Goal: Entertainment & Leisure: Browse casually

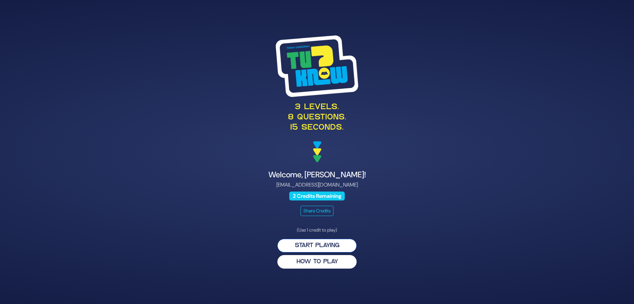
click at [315, 243] on button "Start Playing" at bounding box center [317, 246] width 79 height 14
click at [341, 244] on button "Start Playing" at bounding box center [317, 246] width 79 height 14
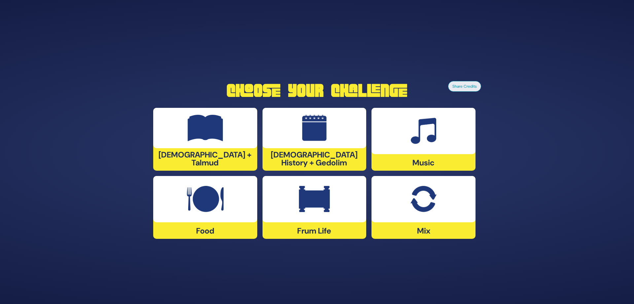
click at [311, 140] on img at bounding box center [314, 128] width 25 height 26
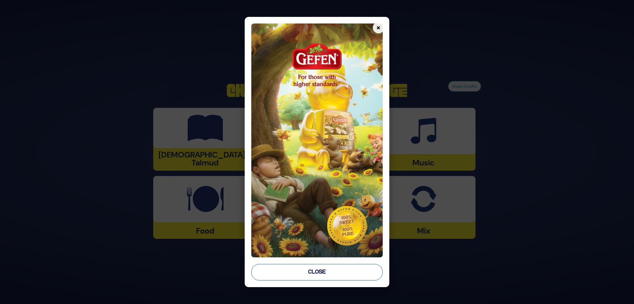
click at [310, 277] on button "Close" at bounding box center [317, 272] width 132 height 17
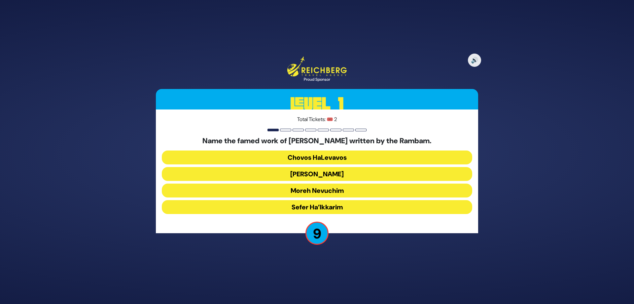
click at [329, 188] on button "Moreh Nevuchim" at bounding box center [317, 190] width 311 height 14
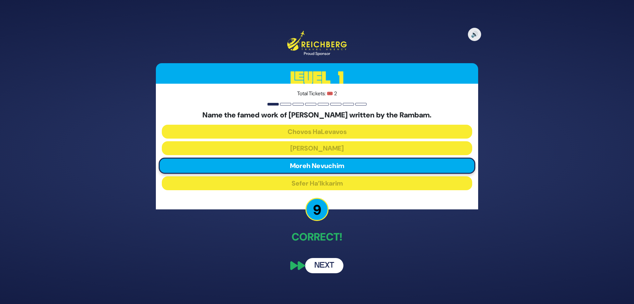
click at [321, 269] on button "Next" at bounding box center [324, 265] width 38 height 15
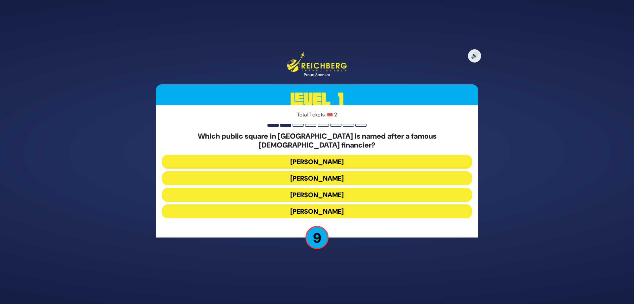
click at [330, 205] on button "Kikar Safra" at bounding box center [317, 211] width 311 height 14
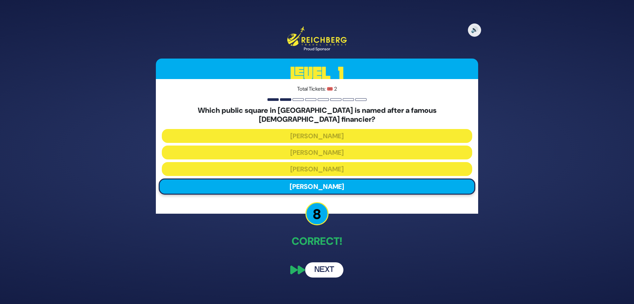
click at [317, 264] on button "Next" at bounding box center [324, 269] width 38 height 15
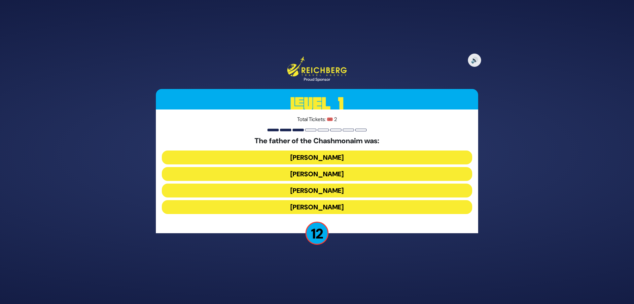
click at [330, 155] on button "Mattisyahu Kohein Gadol" at bounding box center [317, 157] width 311 height 14
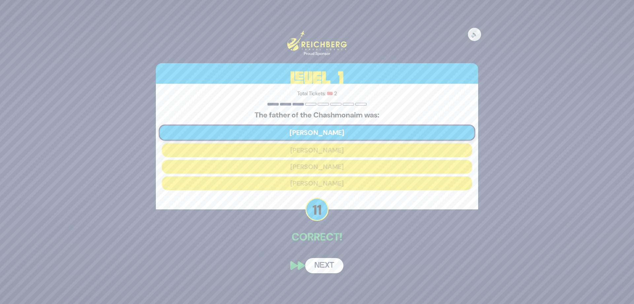
click at [324, 266] on button "Next" at bounding box center [324, 265] width 38 height 15
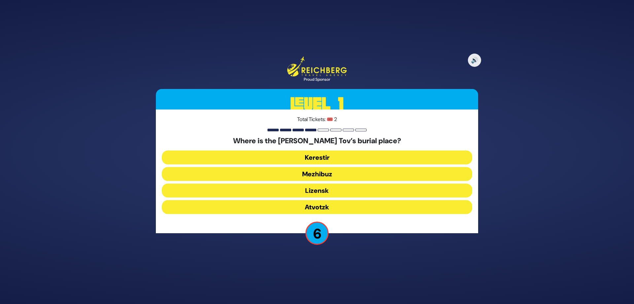
click at [327, 173] on button "Mezhibuz" at bounding box center [317, 174] width 311 height 14
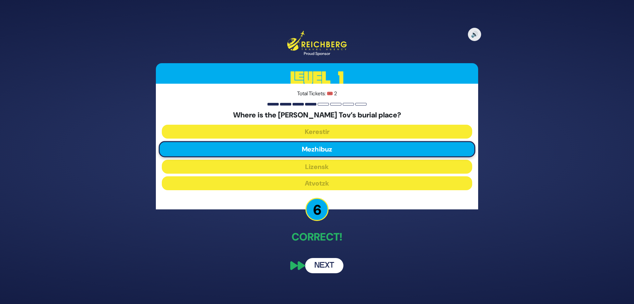
click at [323, 261] on button "Next" at bounding box center [324, 265] width 38 height 15
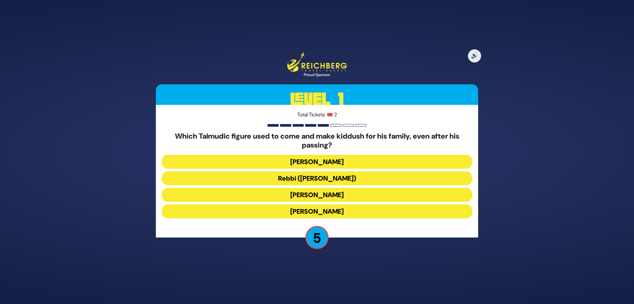
click at [291, 178] on button "Rebbi (Rabbi Yehuda HaNasi)" at bounding box center [317, 178] width 311 height 14
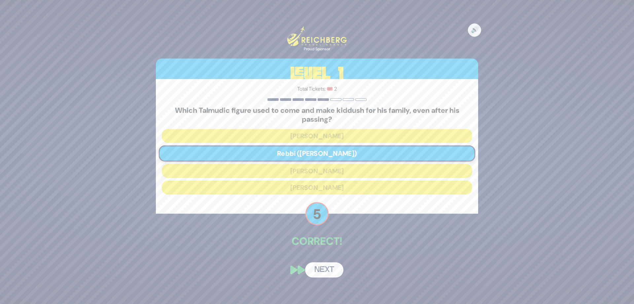
click at [322, 274] on button "Next" at bounding box center [324, 269] width 38 height 15
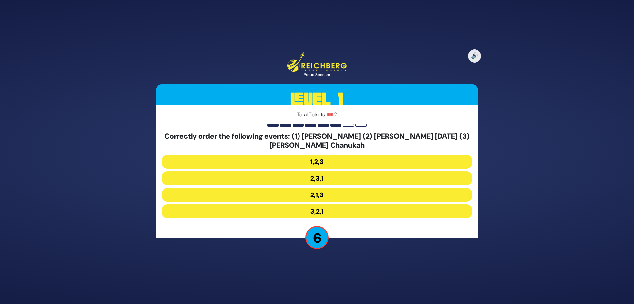
click at [320, 195] on button "2,1,3" at bounding box center [317, 195] width 311 height 14
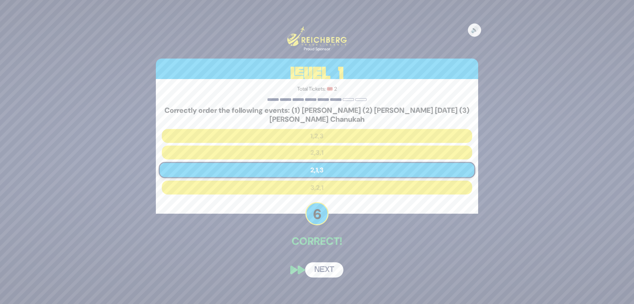
click at [329, 268] on button "Next" at bounding box center [324, 269] width 38 height 15
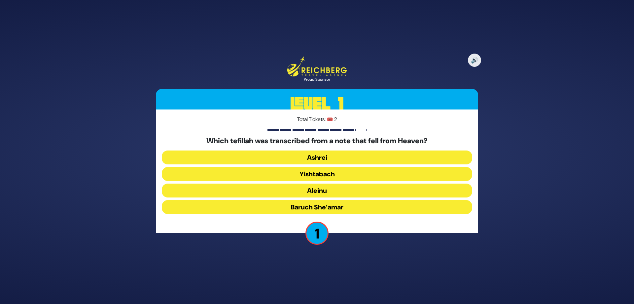
click at [316, 171] on button "Yishtabach" at bounding box center [317, 174] width 311 height 14
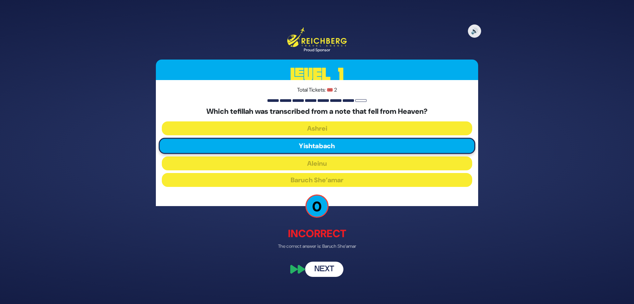
click at [320, 270] on button "Next" at bounding box center [324, 268] width 38 height 15
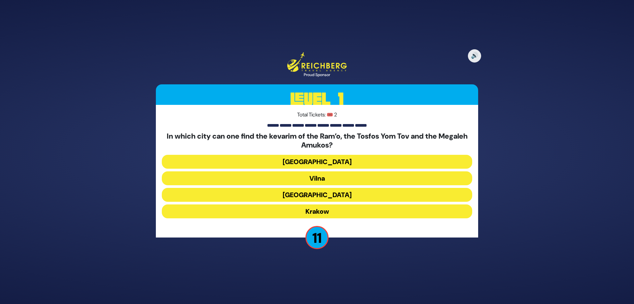
click at [320, 210] on button "Krakow" at bounding box center [317, 211] width 311 height 14
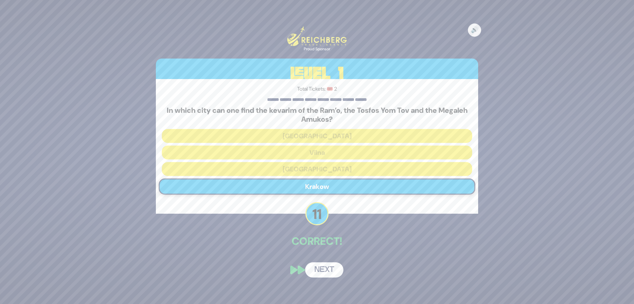
click at [322, 271] on button "Next" at bounding box center [324, 269] width 38 height 15
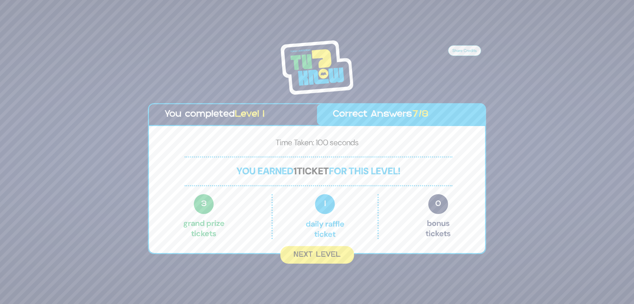
drag, startPoint x: 313, startPoint y: 255, endPoint x: 309, endPoint y: 286, distance: 31.4
click at [309, 286] on div "Share Credits You completed Level 1 Correct Answers 7/8 Time Taken: 100 seconds…" at bounding box center [317, 152] width 634 height 304
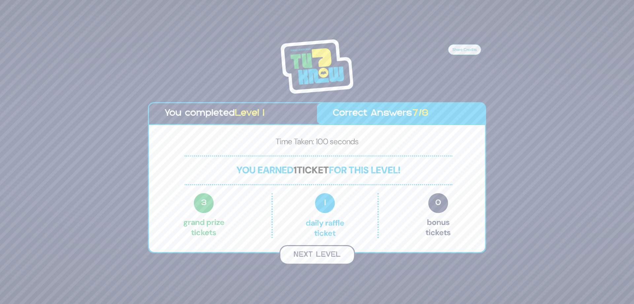
click at [308, 252] on button "Next Level" at bounding box center [318, 254] width 76 height 19
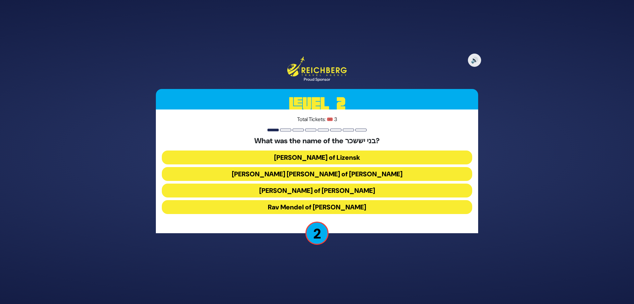
click at [327, 175] on button "Rav Yissochor Dov of Belz" at bounding box center [317, 174] width 311 height 14
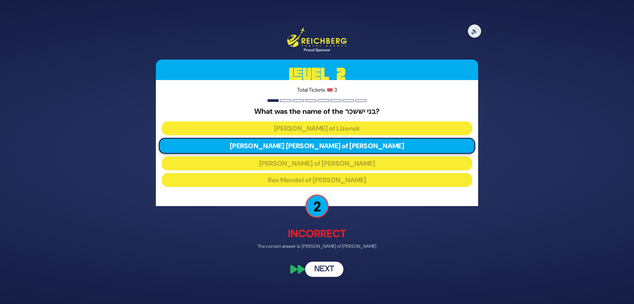
click at [320, 264] on button "Next" at bounding box center [324, 268] width 38 height 15
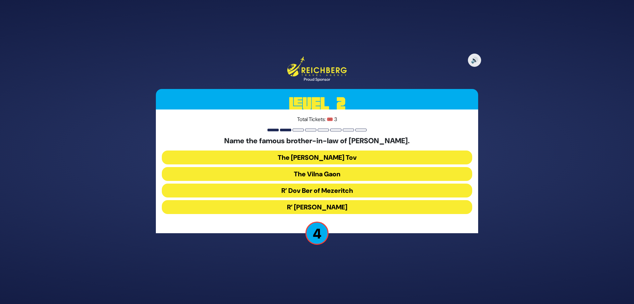
click at [319, 171] on button "The Vilna Gaon" at bounding box center [317, 174] width 311 height 14
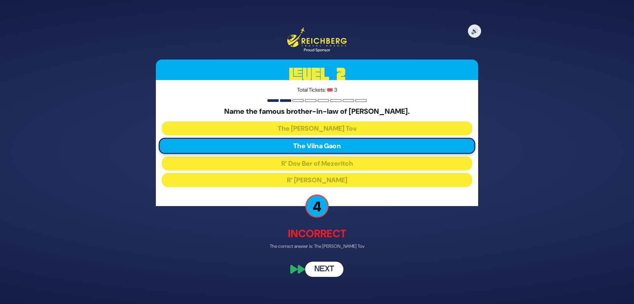
click at [322, 271] on button "Next" at bounding box center [324, 268] width 38 height 15
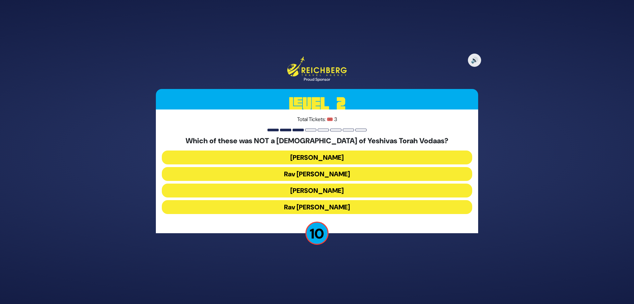
click at [345, 208] on button "Rav Shraga Feivel Mendlowitz" at bounding box center [317, 207] width 311 height 14
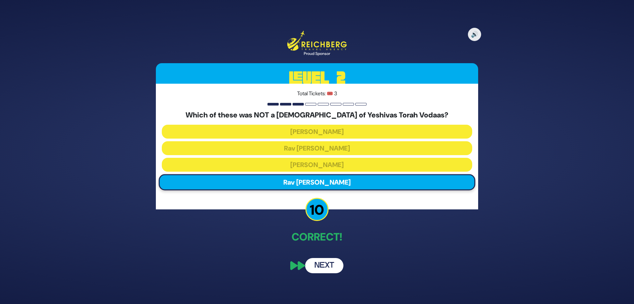
click at [325, 265] on button "Next" at bounding box center [324, 265] width 38 height 15
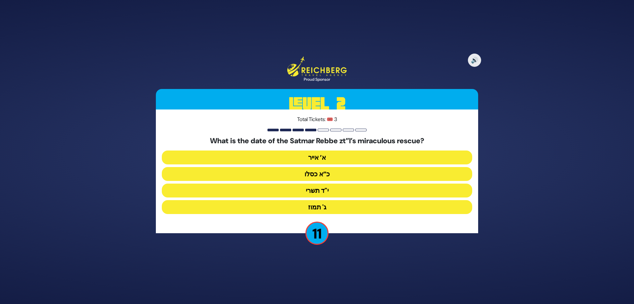
click at [323, 173] on button "כ”א כסלו" at bounding box center [317, 174] width 311 height 14
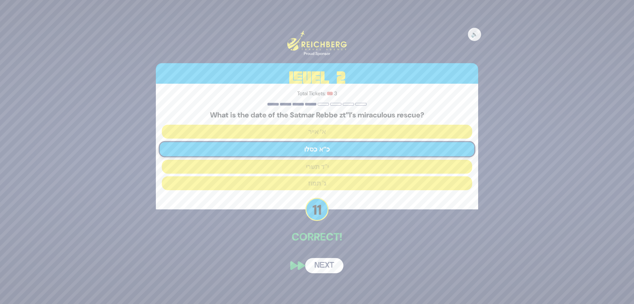
click at [326, 264] on button "Next" at bounding box center [324, 265] width 38 height 15
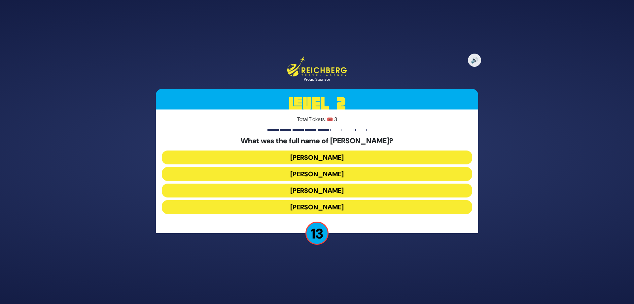
click at [334, 156] on button "Elimelech Gavriel" at bounding box center [317, 157] width 311 height 14
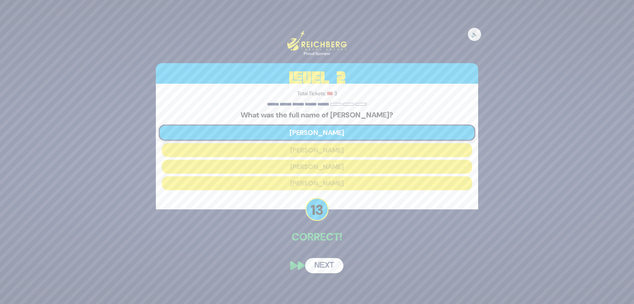
click at [322, 263] on button "Next" at bounding box center [324, 265] width 38 height 15
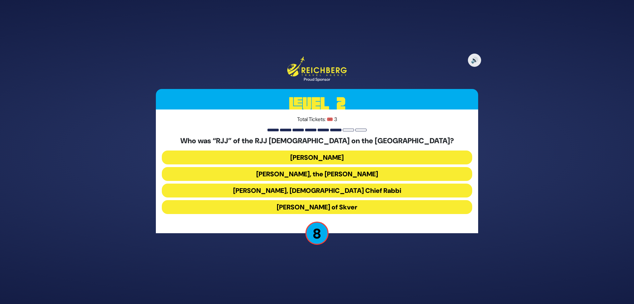
click at [324, 176] on button "Rabbi Yaakov Yosef Yoszef, the Rav HaKolel" at bounding box center [317, 174] width 311 height 14
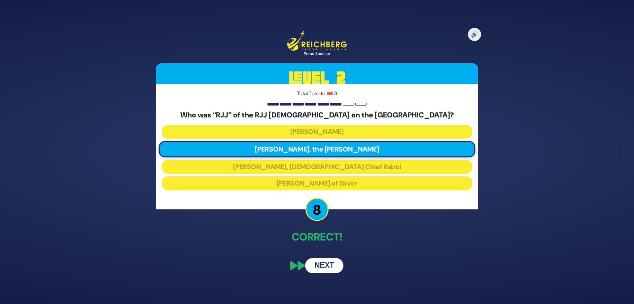
click at [320, 266] on button "Next" at bounding box center [324, 265] width 38 height 15
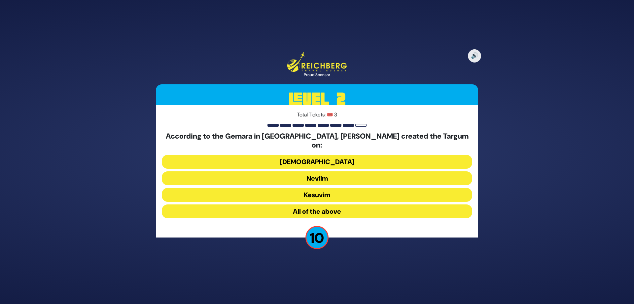
click at [319, 175] on button "Neviim" at bounding box center [317, 178] width 311 height 14
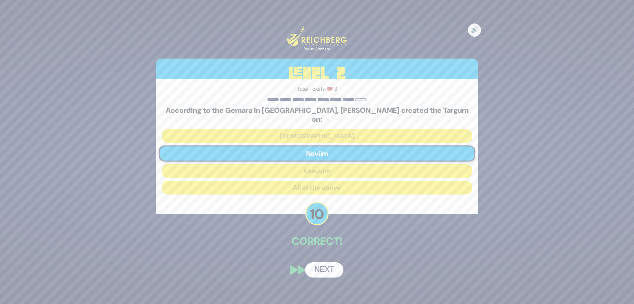
click at [319, 266] on button "Next" at bounding box center [324, 269] width 38 height 15
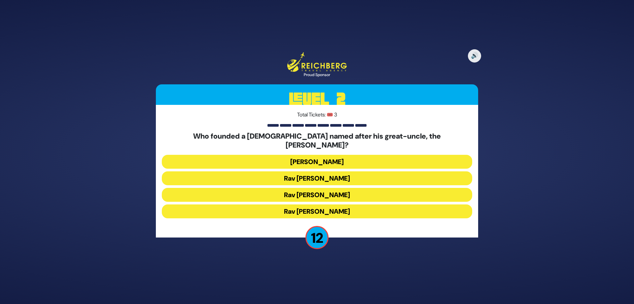
click at [316, 155] on button "[PERSON_NAME]" at bounding box center [317, 162] width 311 height 14
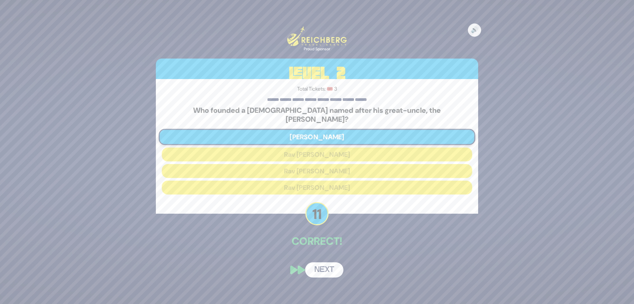
click at [325, 265] on button "Next" at bounding box center [324, 269] width 38 height 15
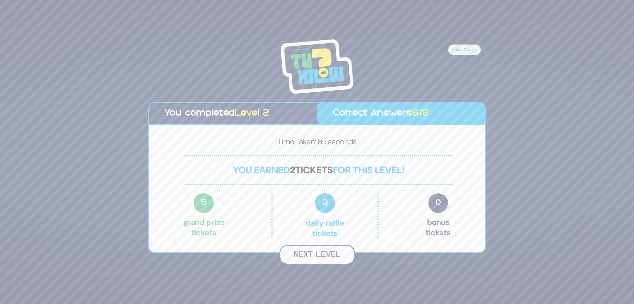
click at [318, 254] on button "Next Level" at bounding box center [318, 254] width 76 height 19
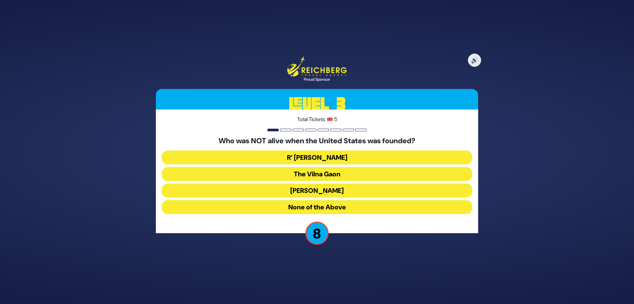
click at [323, 210] on button "None of the Above" at bounding box center [317, 207] width 311 height 14
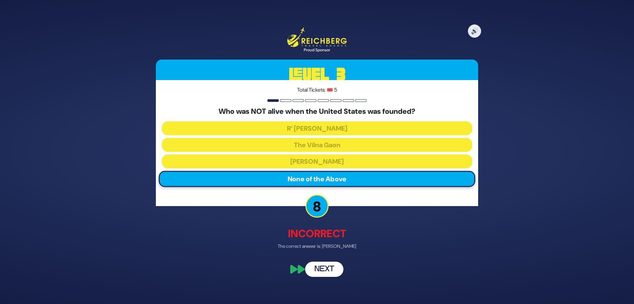
click at [320, 268] on button "Next" at bounding box center [324, 268] width 38 height 15
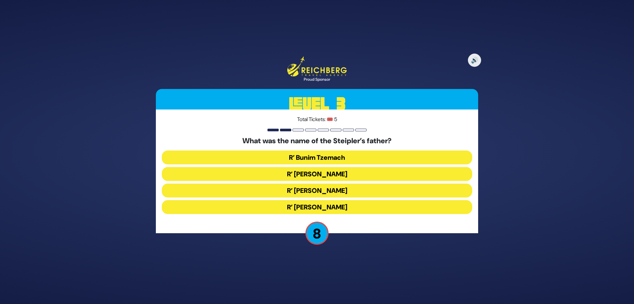
click at [325, 176] on button "R’ Boruch Peretz" at bounding box center [317, 174] width 311 height 14
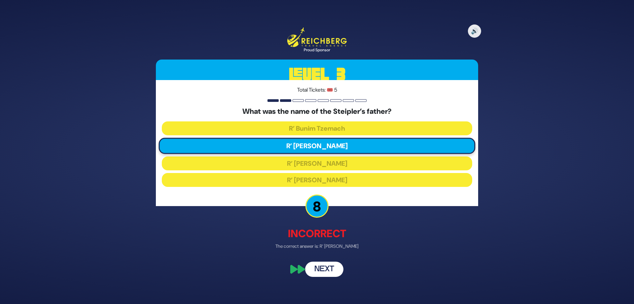
click at [322, 272] on button "Next" at bounding box center [324, 268] width 38 height 15
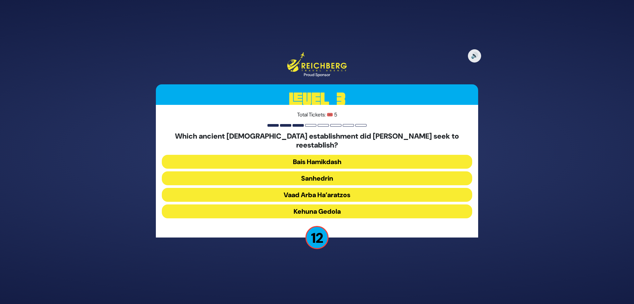
click at [326, 172] on button "Sanhedrin" at bounding box center [317, 178] width 311 height 14
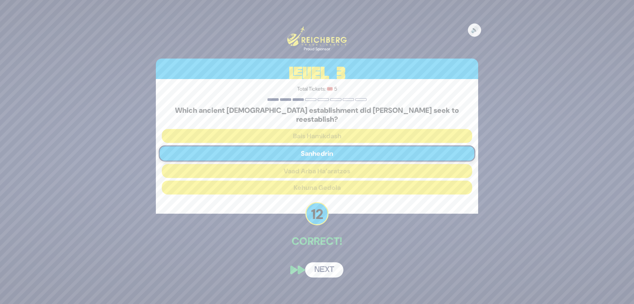
click at [320, 264] on button "Next" at bounding box center [324, 269] width 38 height 15
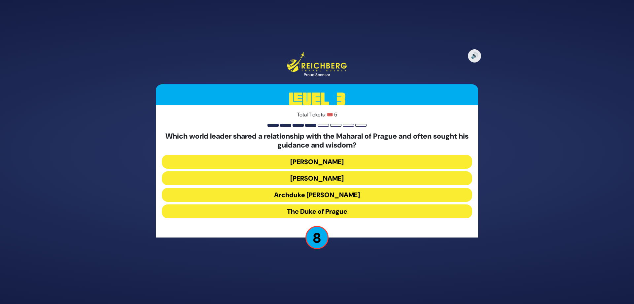
click at [334, 160] on button "Kaiser Franz-Joseph" at bounding box center [317, 162] width 311 height 14
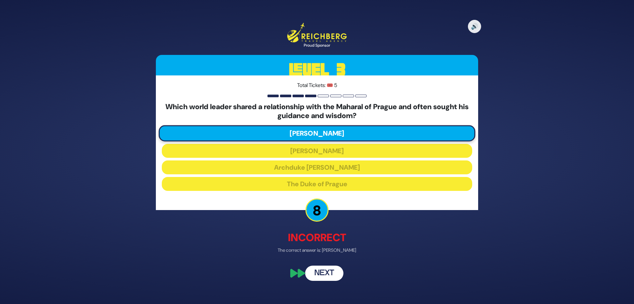
click at [324, 271] on button "Next" at bounding box center [324, 273] width 38 height 15
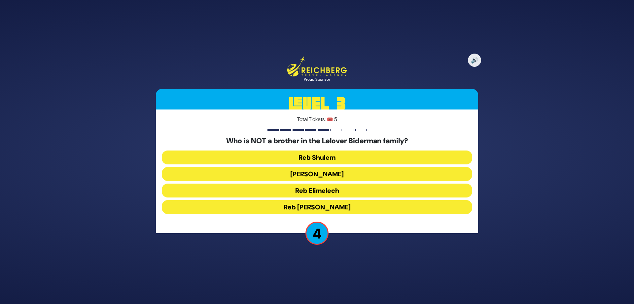
click at [315, 157] on button "Reb Shulem" at bounding box center [317, 157] width 311 height 14
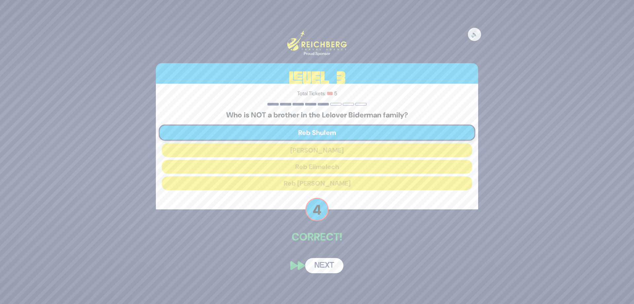
click at [318, 264] on button "Next" at bounding box center [324, 265] width 38 height 15
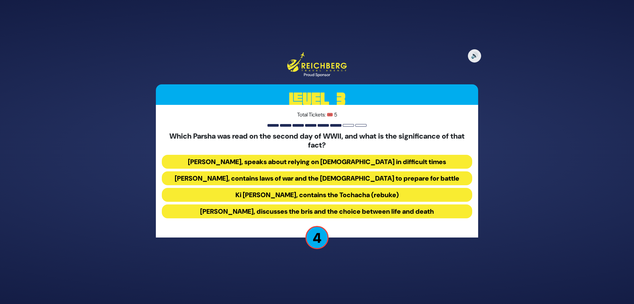
click at [301, 177] on button "Ki Seitzei, contains laws of war and the mitzvah to prepare for battle" at bounding box center [317, 178] width 311 height 14
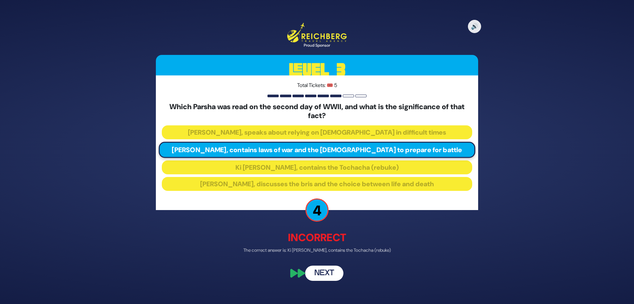
click at [325, 275] on button "Next" at bounding box center [324, 273] width 38 height 15
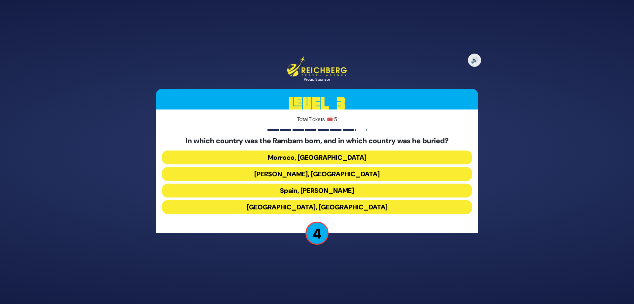
click at [329, 190] on button "Spain, Eretz Yisroel" at bounding box center [317, 190] width 311 height 14
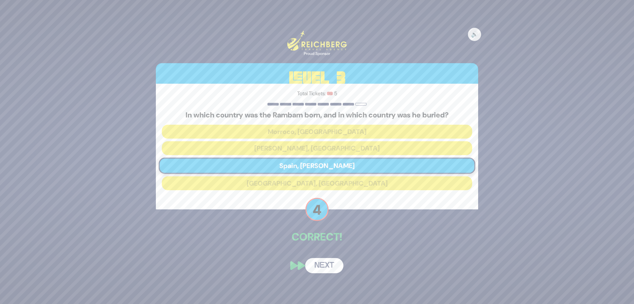
click at [317, 265] on button "Next" at bounding box center [324, 265] width 38 height 15
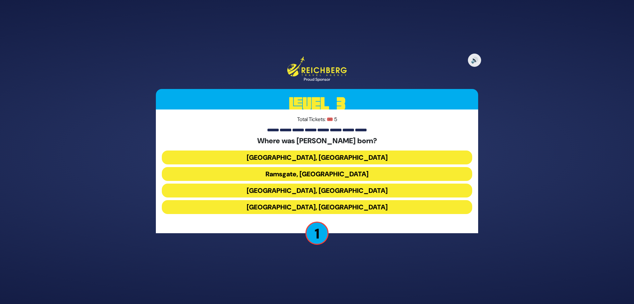
click at [330, 174] on button "Ramsgate, England" at bounding box center [317, 174] width 311 height 14
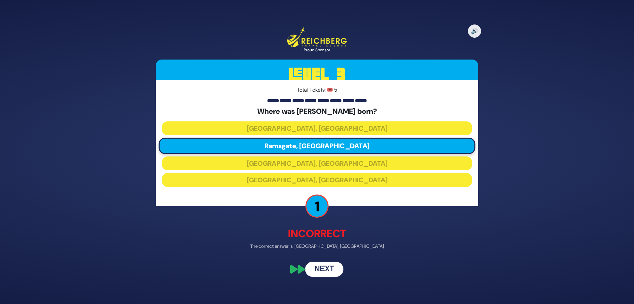
click at [326, 270] on button "Next" at bounding box center [324, 268] width 38 height 15
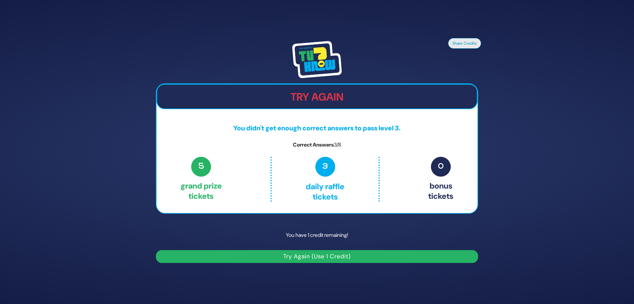
click at [297, 256] on button "Try Again (Use 1 Credit)" at bounding box center [317, 256] width 323 height 13
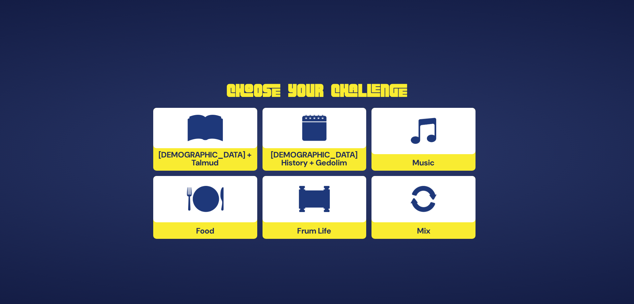
click at [313, 141] on img at bounding box center [314, 128] width 25 height 26
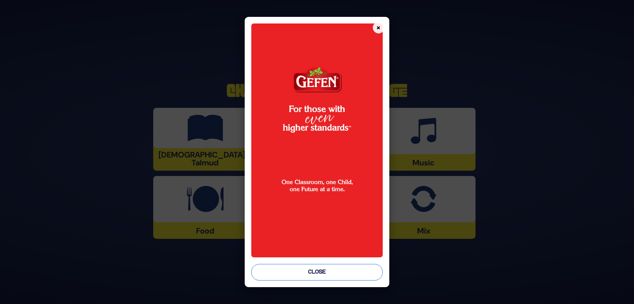
click at [312, 273] on button "Close" at bounding box center [317, 272] width 132 height 17
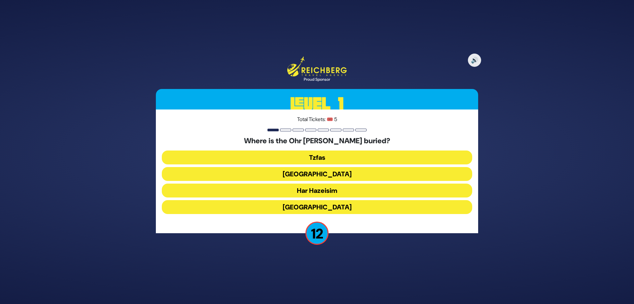
click at [323, 158] on button "Tzfas" at bounding box center [317, 157] width 311 height 14
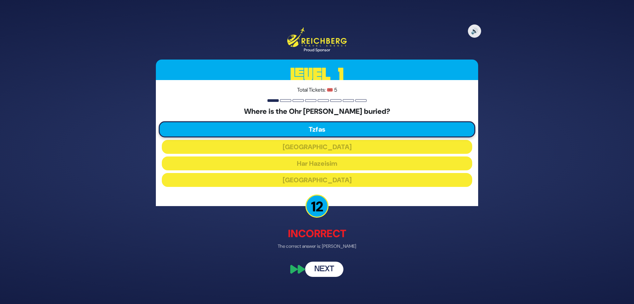
click at [322, 266] on button "Next" at bounding box center [324, 268] width 38 height 15
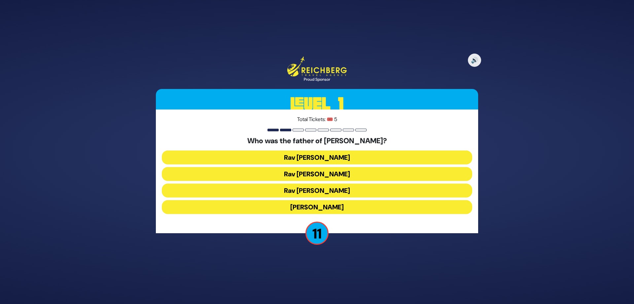
click at [339, 206] on button "[PERSON_NAME]" at bounding box center [317, 207] width 311 height 14
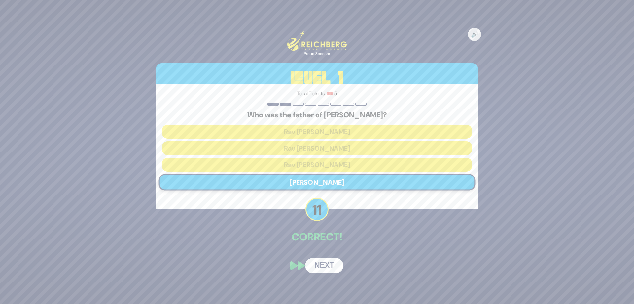
click at [318, 266] on button "Next" at bounding box center [324, 265] width 38 height 15
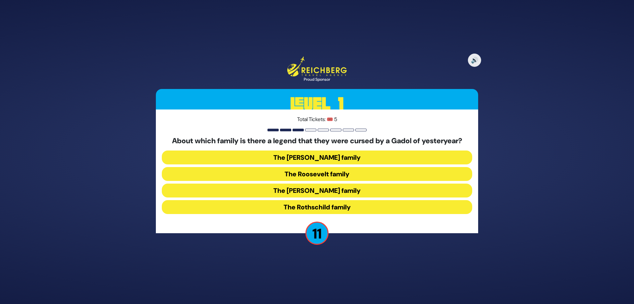
click at [313, 191] on button "The [PERSON_NAME] family" at bounding box center [317, 190] width 311 height 14
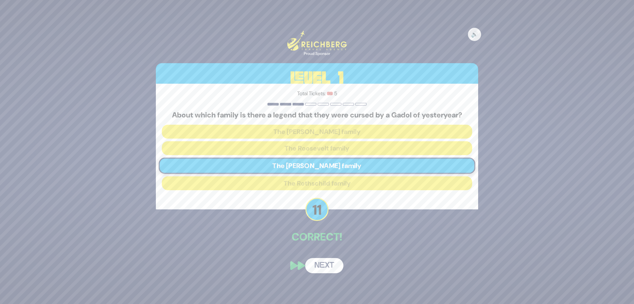
click at [315, 267] on button "Next" at bounding box center [324, 265] width 38 height 15
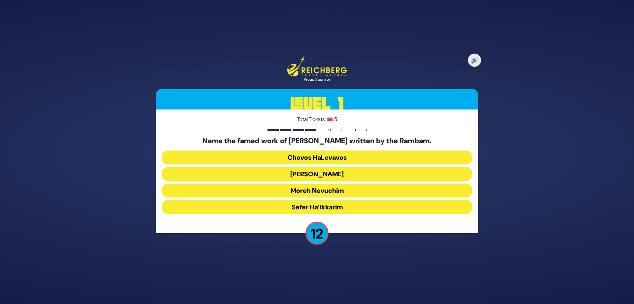
click at [320, 187] on button "Moreh Nevuchim" at bounding box center [317, 190] width 311 height 14
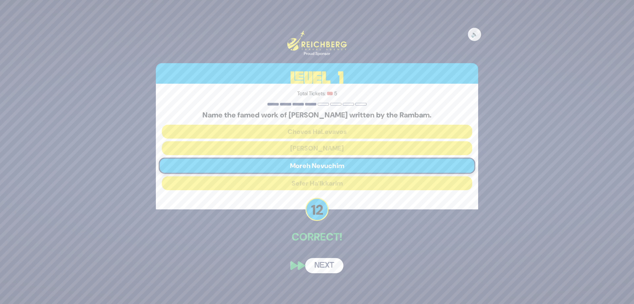
click at [325, 264] on button "Next" at bounding box center [324, 265] width 38 height 15
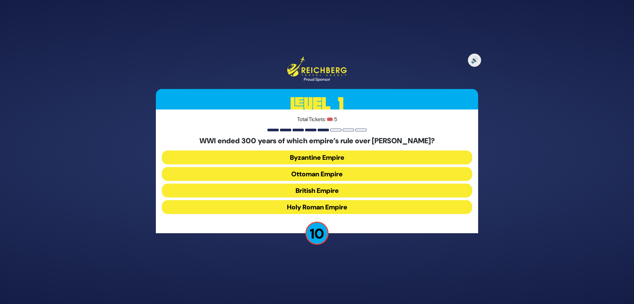
click at [310, 173] on button "Ottoman Empire" at bounding box center [317, 174] width 311 height 14
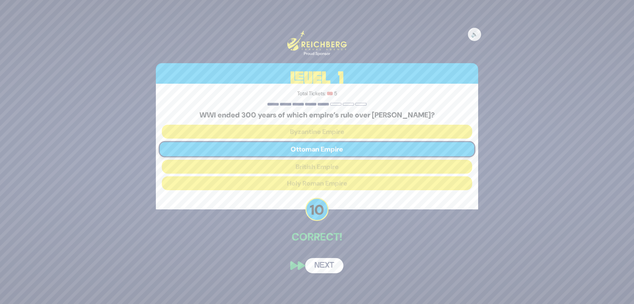
click at [317, 265] on button "Next" at bounding box center [324, 265] width 38 height 15
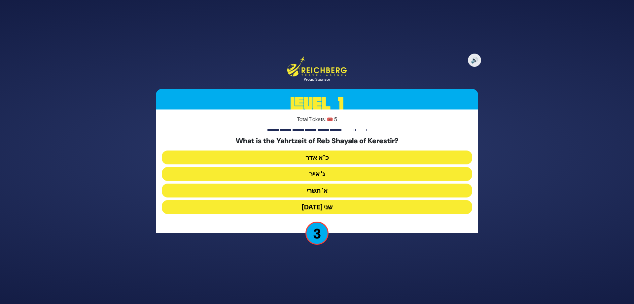
click at [323, 173] on button "ג' אייר" at bounding box center [317, 174] width 311 height 14
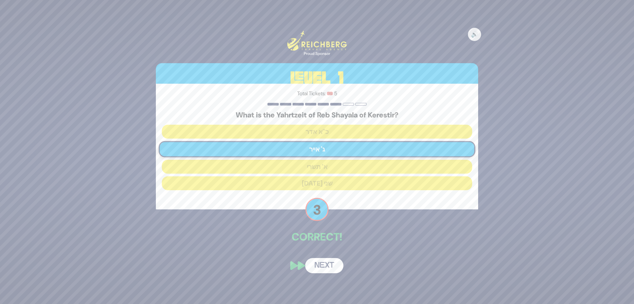
click at [319, 266] on button "Next" at bounding box center [324, 265] width 38 height 15
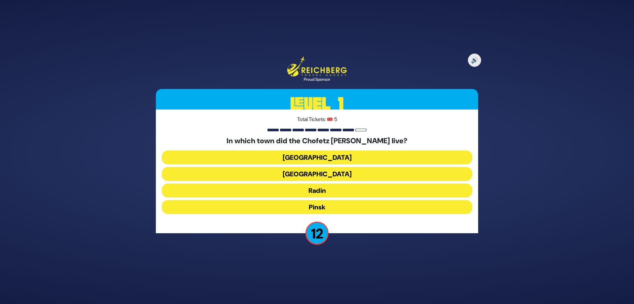
click at [311, 189] on button "Radin" at bounding box center [317, 190] width 311 height 14
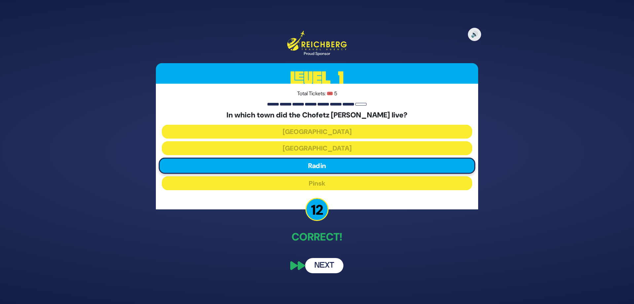
click at [325, 264] on button "Next" at bounding box center [324, 265] width 38 height 15
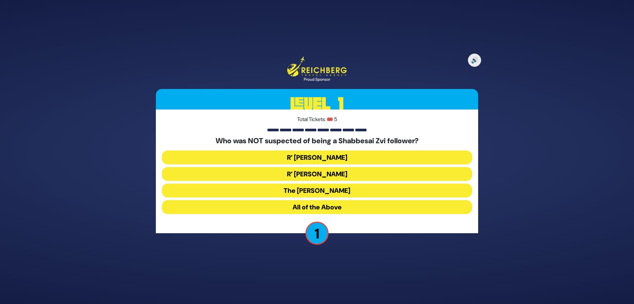
click at [312, 205] on button "All of the Above" at bounding box center [317, 207] width 311 height 14
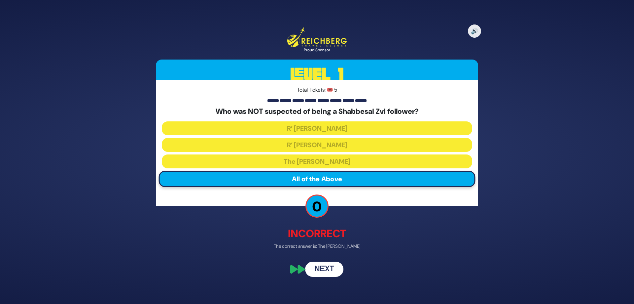
click at [325, 268] on button "Next" at bounding box center [324, 268] width 38 height 15
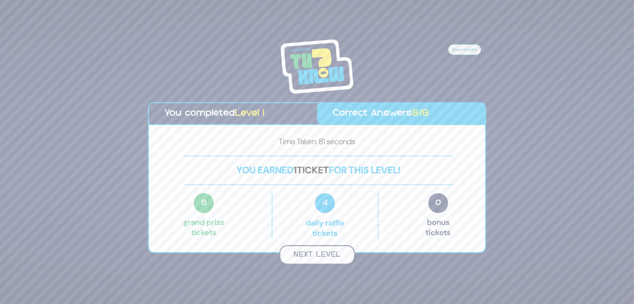
click at [321, 255] on button "Next Level" at bounding box center [318, 254] width 76 height 19
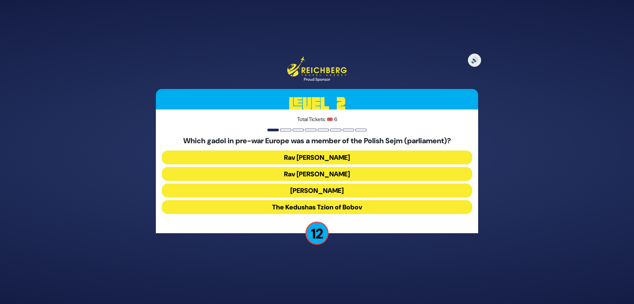
click at [331, 191] on button "[PERSON_NAME]" at bounding box center [317, 190] width 311 height 14
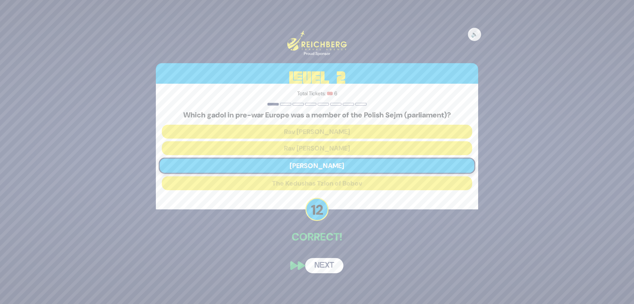
click at [324, 268] on button "Next" at bounding box center [324, 265] width 38 height 15
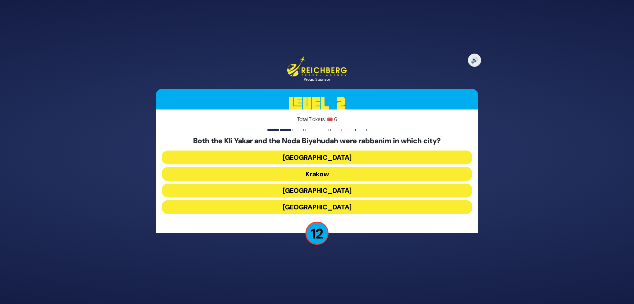
click at [322, 206] on button "[GEOGRAPHIC_DATA]" at bounding box center [317, 207] width 311 height 14
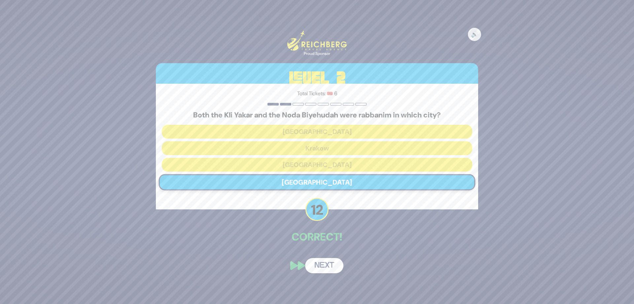
click at [319, 266] on button "Next" at bounding box center [324, 265] width 38 height 15
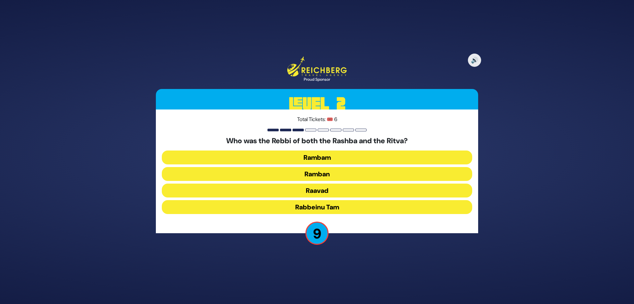
click at [324, 208] on button "Rabbeinu Tam" at bounding box center [317, 207] width 311 height 14
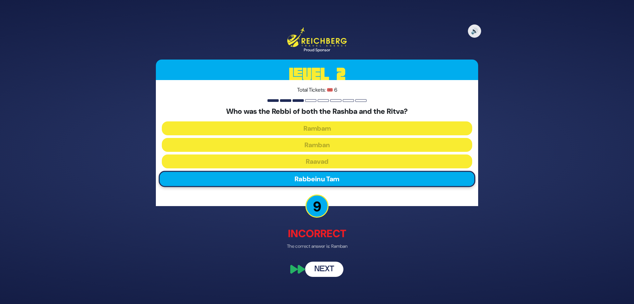
click at [322, 267] on button "Next" at bounding box center [324, 268] width 38 height 15
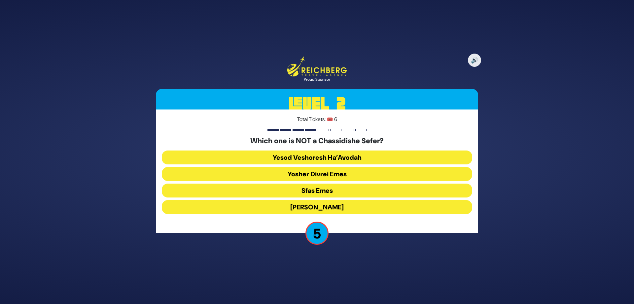
click at [327, 174] on button "Yosher Divrei Emes" at bounding box center [317, 174] width 311 height 14
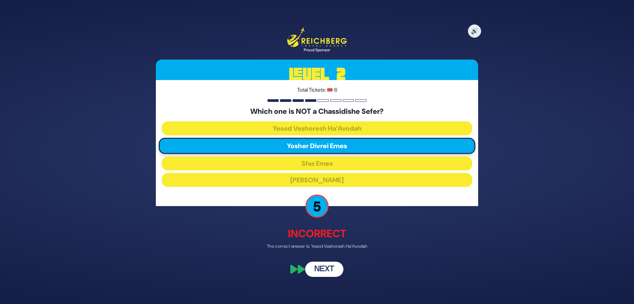
click at [328, 270] on button "Next" at bounding box center [324, 268] width 38 height 15
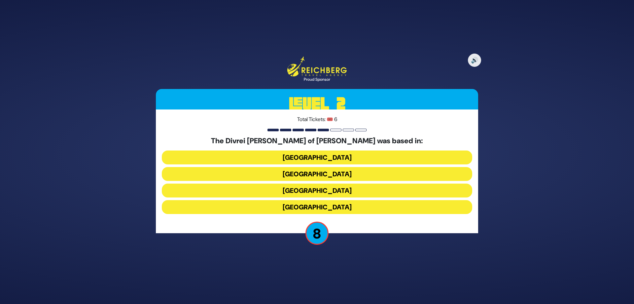
click at [316, 157] on button "[GEOGRAPHIC_DATA]" at bounding box center [317, 157] width 311 height 14
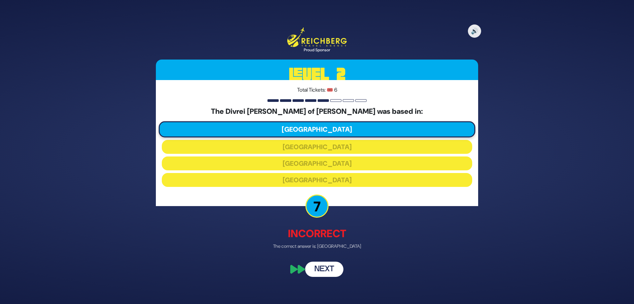
click at [319, 269] on button "Next" at bounding box center [324, 268] width 38 height 15
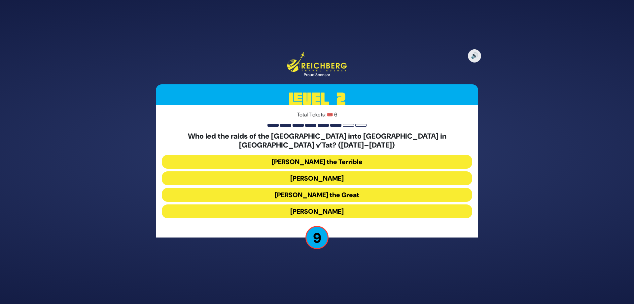
click at [332, 174] on button "[PERSON_NAME]" at bounding box center [317, 178] width 311 height 14
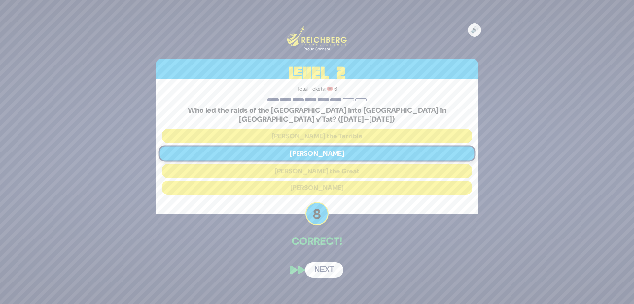
click at [319, 264] on button "Next" at bounding box center [324, 269] width 38 height 15
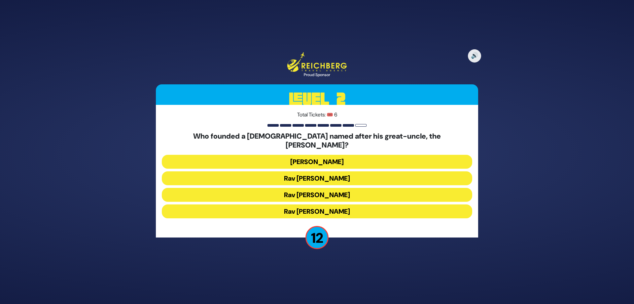
click at [310, 156] on button "[PERSON_NAME]" at bounding box center [317, 162] width 311 height 14
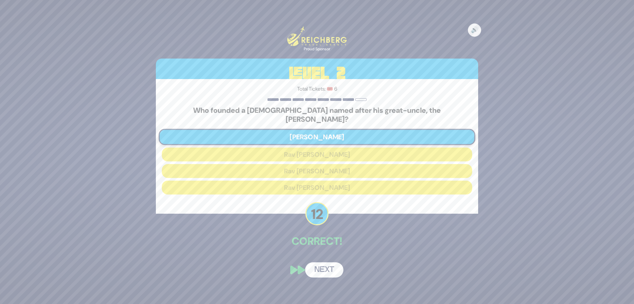
click at [328, 265] on button "Next" at bounding box center [324, 269] width 38 height 15
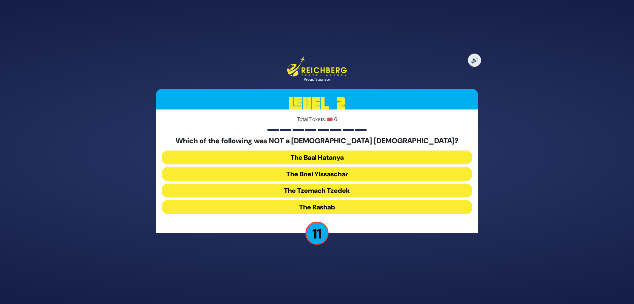
click at [336, 174] on button "The Bnei Yissaschar" at bounding box center [317, 174] width 311 height 14
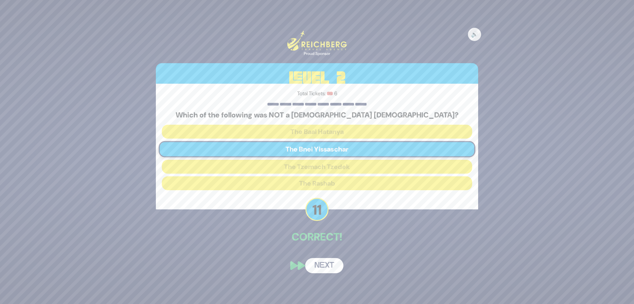
click at [321, 266] on button "Next" at bounding box center [324, 265] width 38 height 15
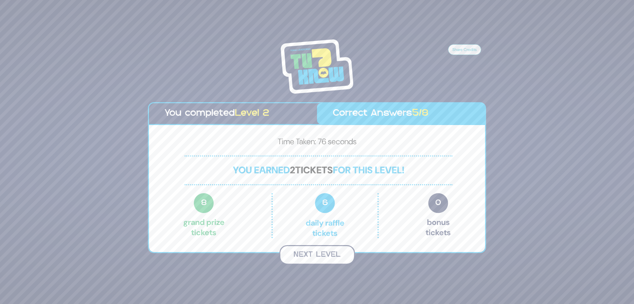
click at [315, 255] on button "Next Level" at bounding box center [318, 254] width 76 height 19
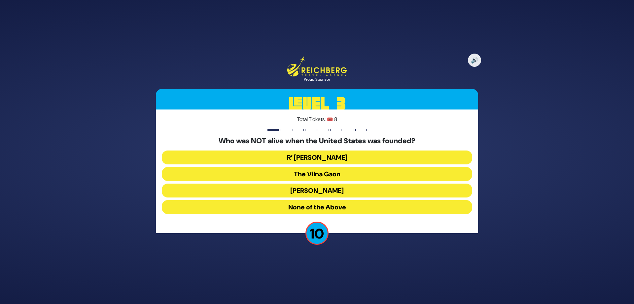
click at [336, 190] on button "[PERSON_NAME]" at bounding box center [317, 190] width 311 height 14
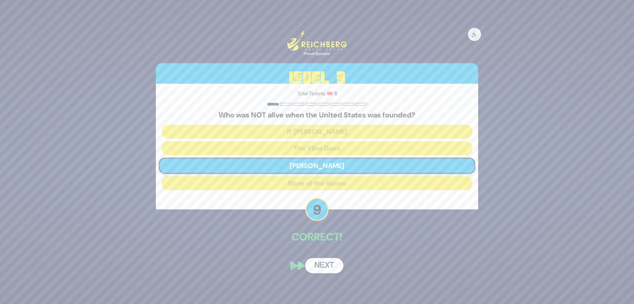
click at [323, 264] on button "Next" at bounding box center [324, 265] width 38 height 15
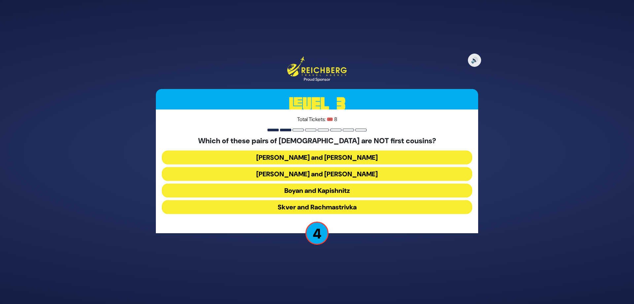
click at [323, 191] on button "Boyan and Kapishnitz" at bounding box center [317, 190] width 311 height 14
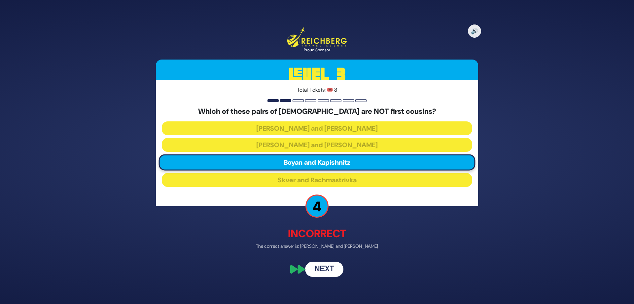
click at [323, 270] on button "Next" at bounding box center [324, 268] width 38 height 15
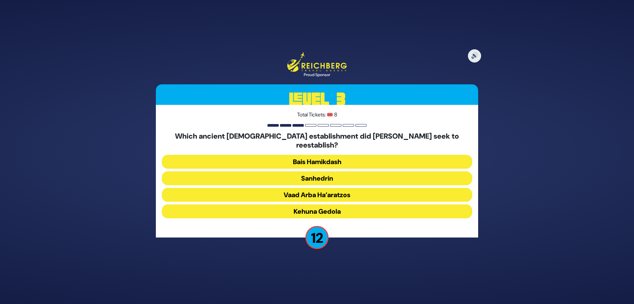
click at [314, 173] on button "Sanhedrin" at bounding box center [317, 178] width 311 height 14
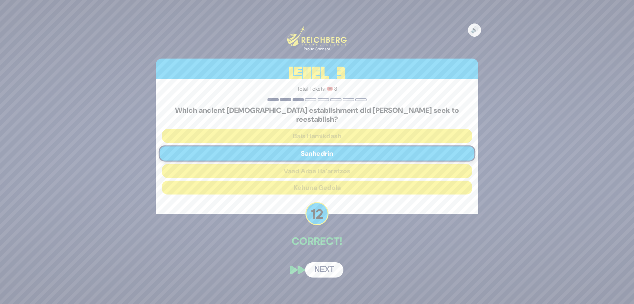
click at [323, 266] on button "Next" at bounding box center [324, 269] width 38 height 15
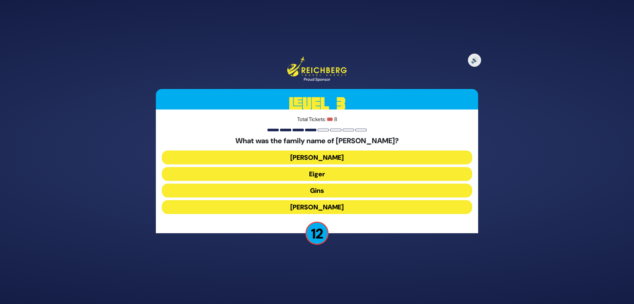
click at [310, 158] on button "[PERSON_NAME]" at bounding box center [317, 157] width 311 height 14
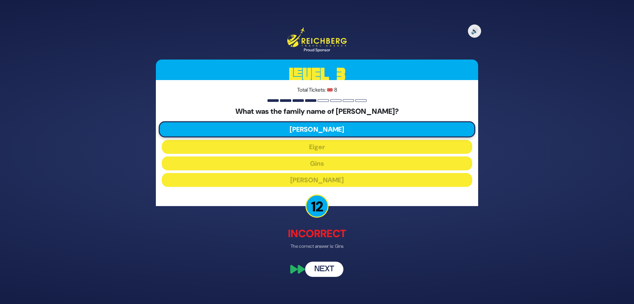
click at [323, 270] on button "Next" at bounding box center [324, 268] width 38 height 15
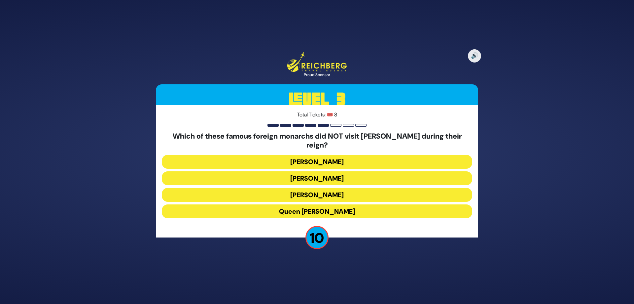
click at [332, 207] on button "Queen [PERSON_NAME]" at bounding box center [317, 211] width 311 height 14
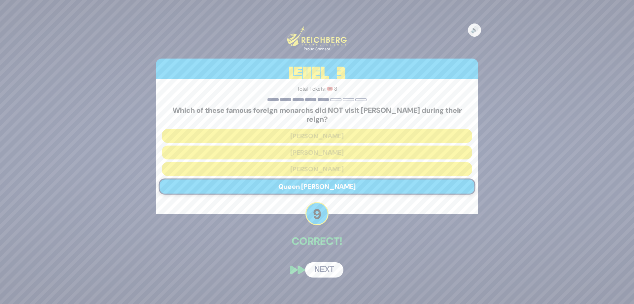
click at [326, 264] on button "Next" at bounding box center [324, 269] width 38 height 15
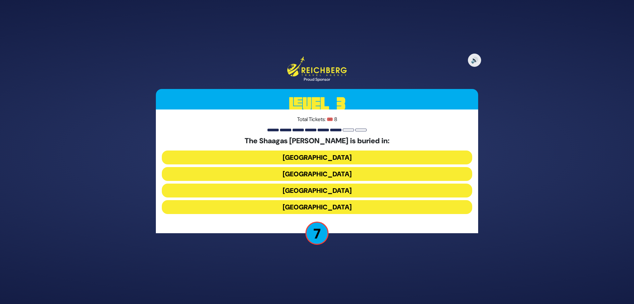
click at [316, 157] on button "[GEOGRAPHIC_DATA]" at bounding box center [317, 157] width 311 height 14
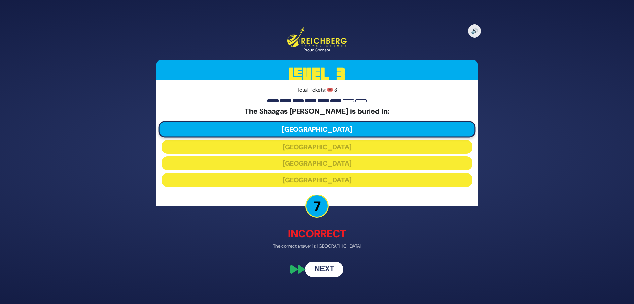
click at [323, 273] on button "Next" at bounding box center [324, 268] width 38 height 15
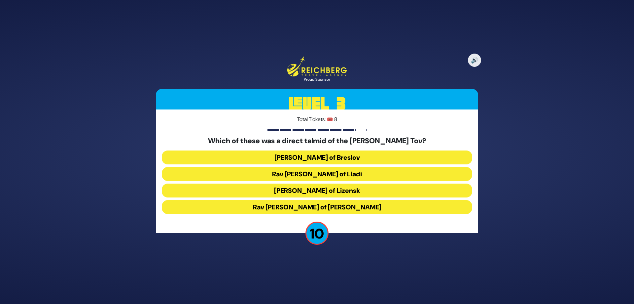
click at [315, 192] on button "[PERSON_NAME] of Lizensk" at bounding box center [317, 190] width 311 height 14
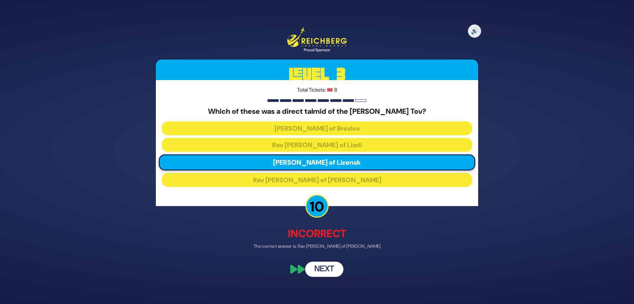
click at [319, 269] on button "Next" at bounding box center [324, 268] width 38 height 15
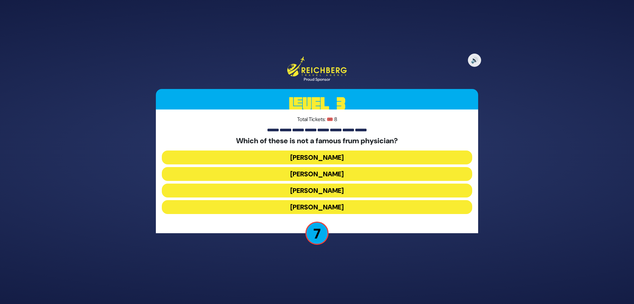
click at [325, 191] on button "[PERSON_NAME]" at bounding box center [317, 190] width 311 height 14
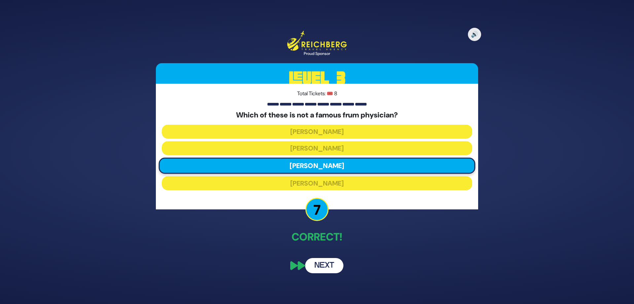
click at [323, 262] on button "Next" at bounding box center [324, 265] width 38 height 15
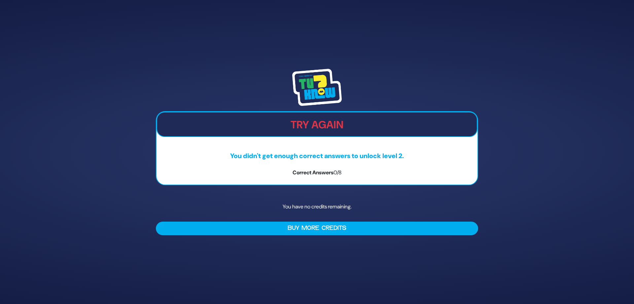
click at [303, 172] on p "Correct Answers 0/8" at bounding box center [317, 173] width 321 height 8
